Goal: Find specific page/section: Find specific page/section

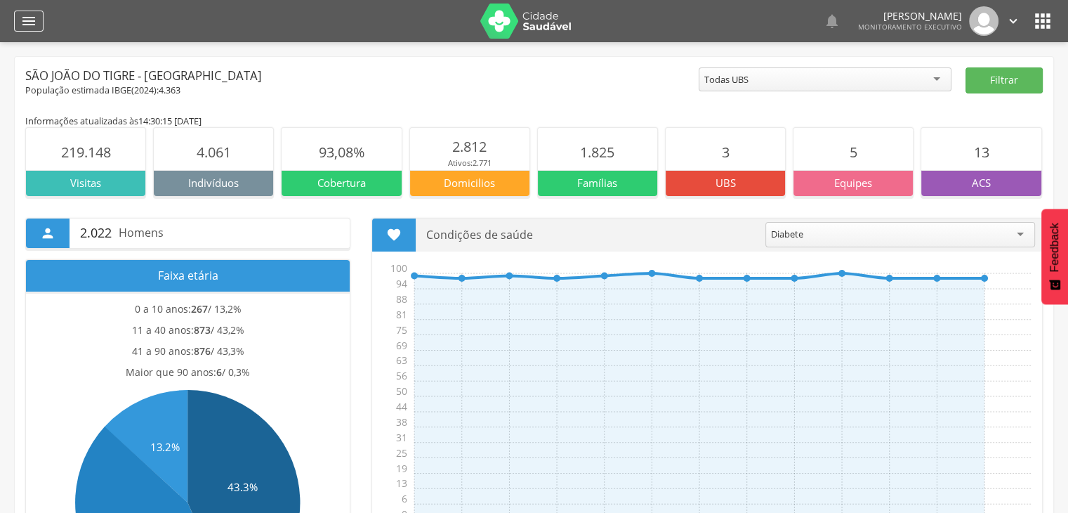
click at [32, 25] on icon "" at bounding box center [28, 21] width 17 height 17
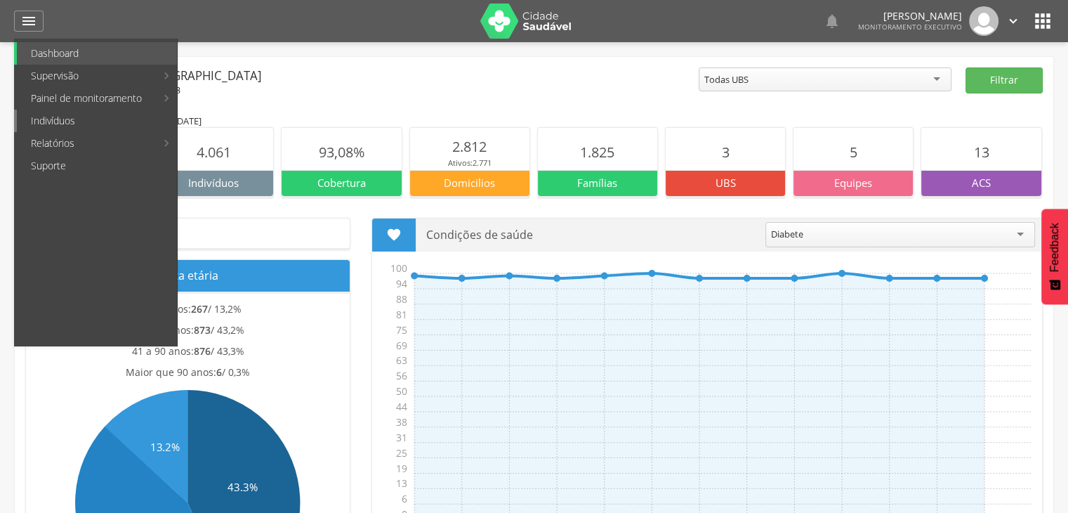
click at [67, 120] on link "Indivíduos" at bounding box center [97, 121] width 160 height 22
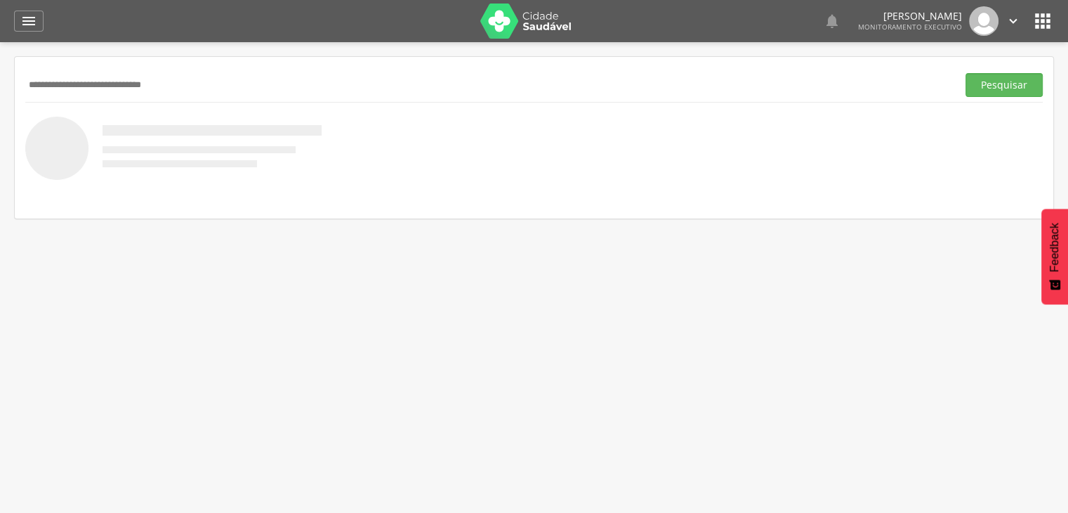
type input "**********"
click at [965, 73] on button "Pesquisar" at bounding box center [1003, 85] width 77 height 24
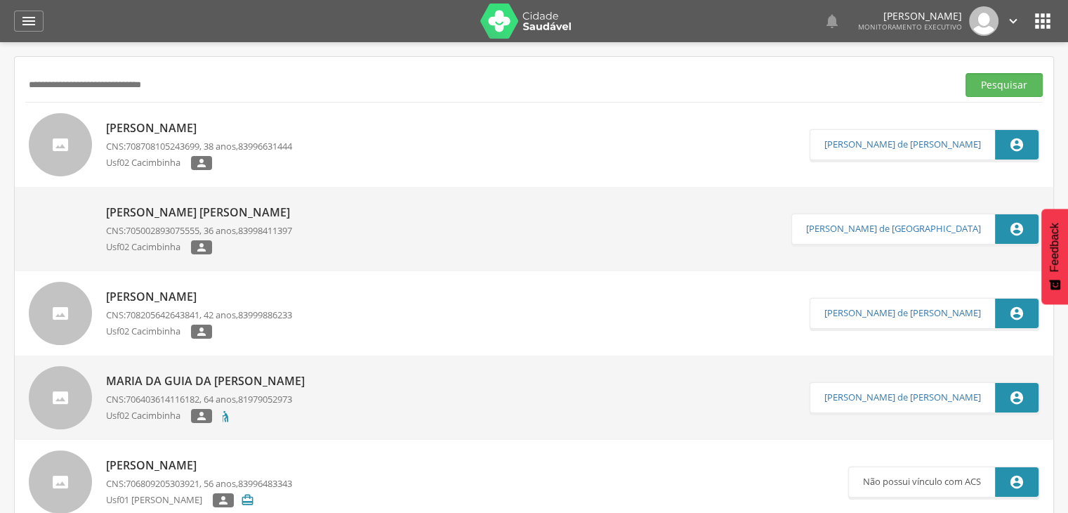
click at [278, 125] on p "Maria Rosenilda Calumbi da Costa" at bounding box center [199, 128] width 186 height 16
type input "**********"
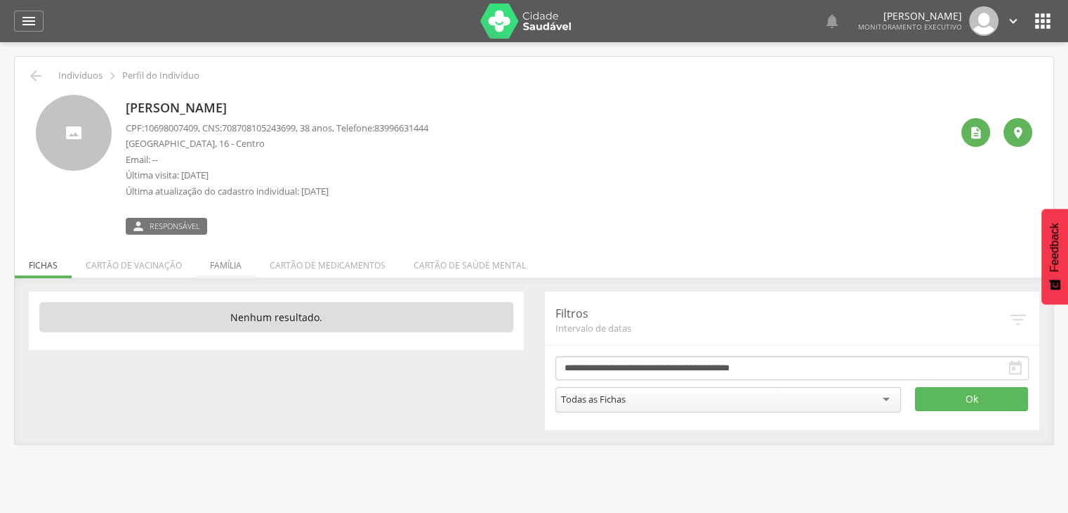
click at [219, 257] on li "Família" at bounding box center [226, 261] width 60 height 33
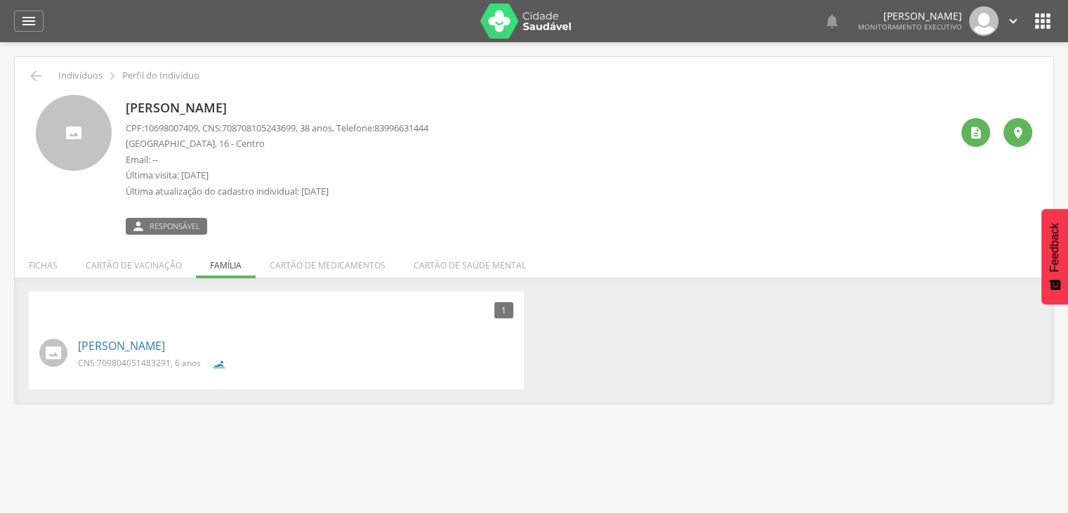
click at [26, 74] on div " Indivíduos  Perfil do Indivíduo" at bounding box center [533, 75] width 1017 height 17
click at [33, 74] on icon "" at bounding box center [35, 75] width 17 height 17
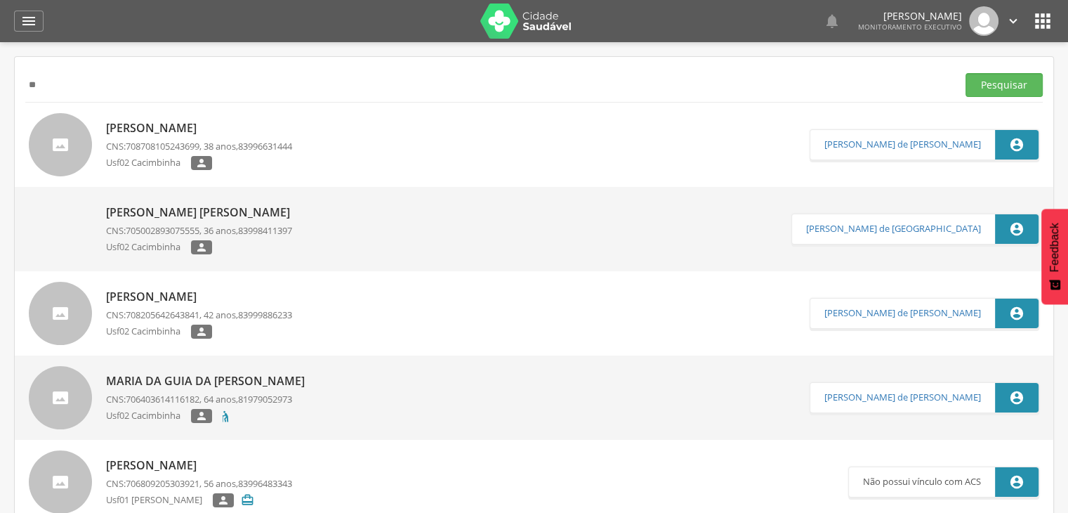
type input "*"
click at [965, 73] on button "Pesquisar" at bounding box center [1003, 85] width 77 height 24
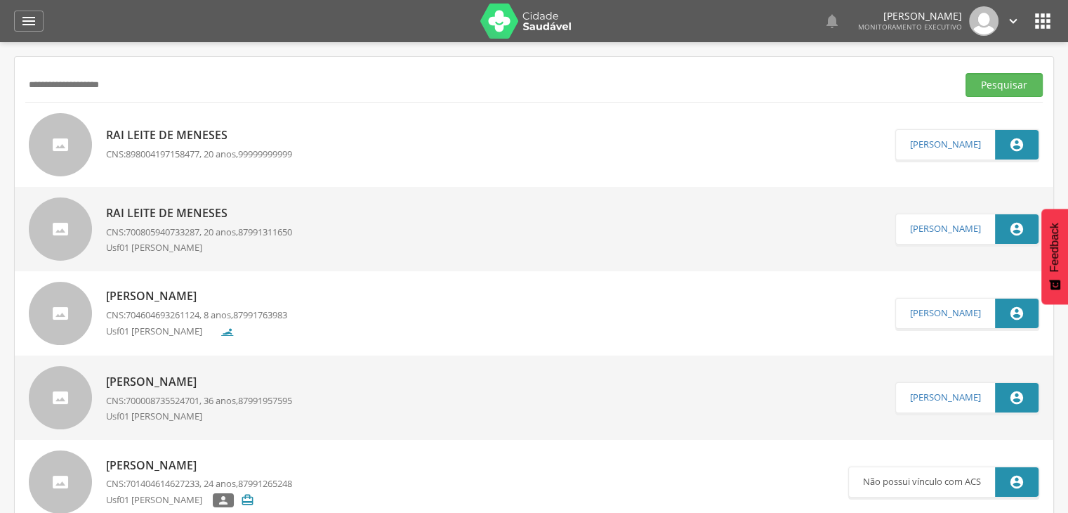
click at [140, 135] on p "Rai Leite de Meneses" at bounding box center [199, 135] width 186 height 16
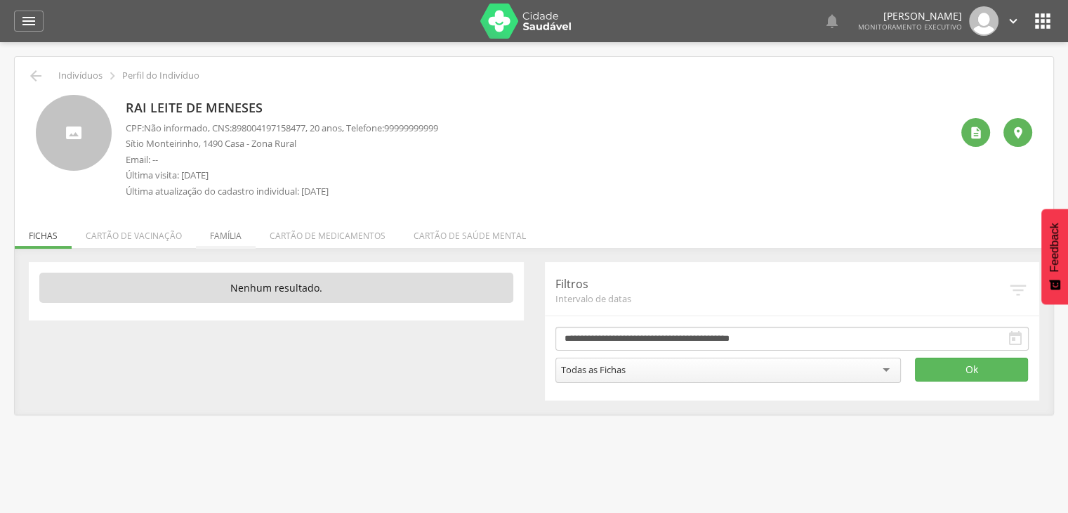
click at [230, 225] on li "Família" at bounding box center [226, 232] width 60 height 33
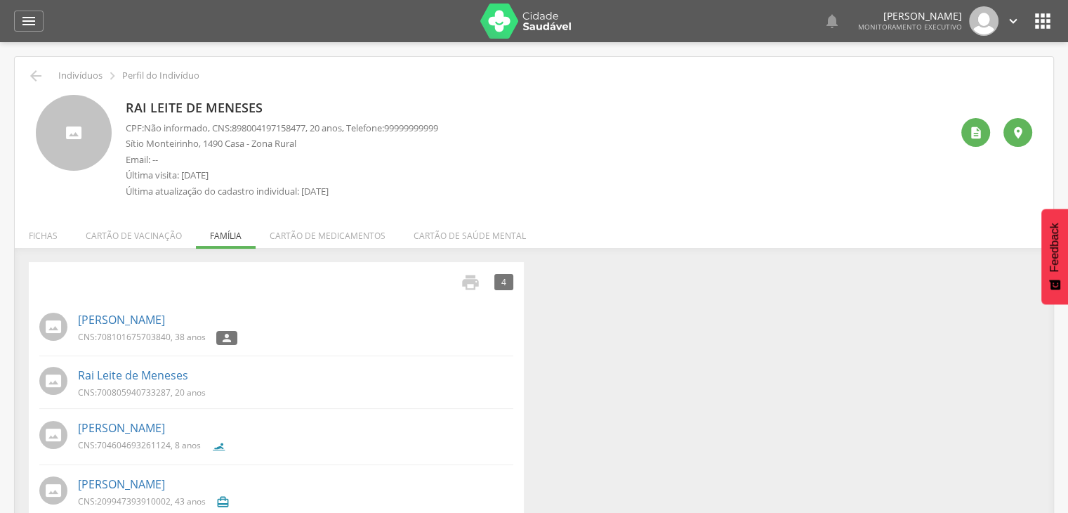
click at [35, 65] on div " Indivíduos  Perfil do Indivíduo Rai Leite de Meneses CPF: Não informado , CN…" at bounding box center [534, 298] width 1038 height 483
click at [34, 71] on icon "" at bounding box center [35, 75] width 17 height 17
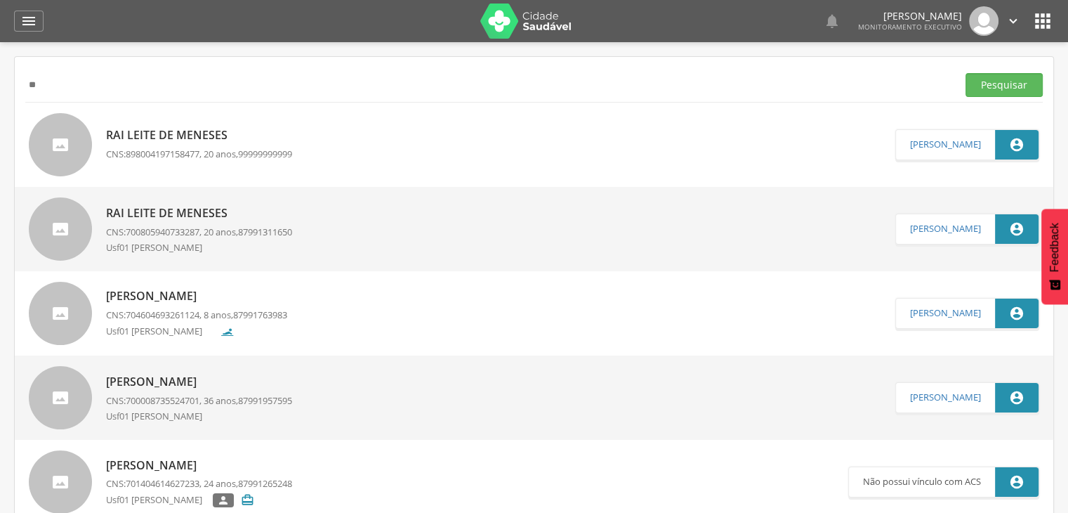
type input "*"
type input "**********"
click at [965, 73] on button "Pesquisar" at bounding box center [1003, 85] width 77 height 24
